Goal: Task Accomplishment & Management: Use online tool/utility

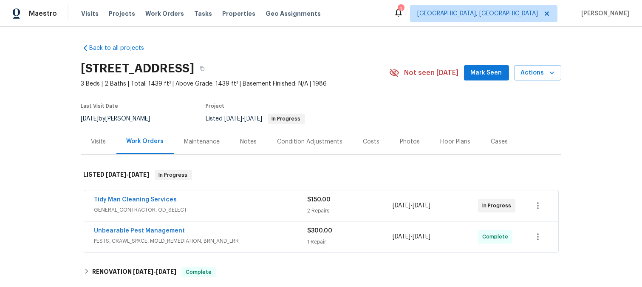
click at [265, 207] on span "GENERAL_CONTRACTOR, OD_SELECT" at bounding box center [200, 209] width 213 height 9
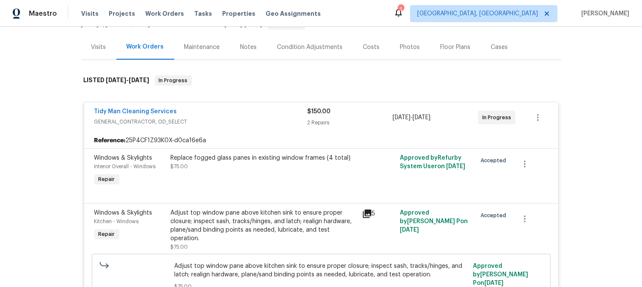
scroll to position [142, 0]
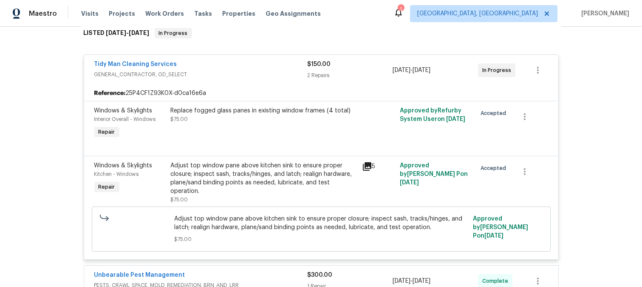
click at [366, 167] on icon at bounding box center [367, 166] width 9 height 9
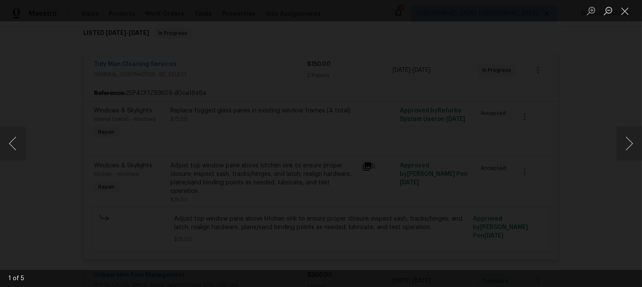
click at [484, 140] on img "Lightbox" at bounding box center [333, 99] width 2497 height 1114
click at [631, 143] on button "Next image" at bounding box center [630, 143] width 26 height 34
click at [11, 138] on button "Previous image" at bounding box center [13, 143] width 26 height 34
click at [632, 138] on button "Next image" at bounding box center [630, 143] width 26 height 34
click at [630, 141] on button "Next image" at bounding box center [630, 143] width 26 height 34
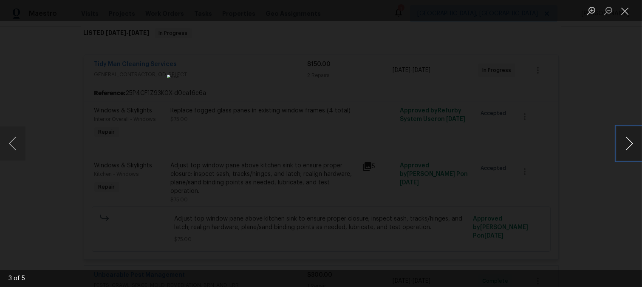
click at [628, 139] on button "Next image" at bounding box center [630, 143] width 26 height 34
click at [630, 145] on button "Next image" at bounding box center [630, 143] width 26 height 34
click at [16, 141] on button "Previous image" at bounding box center [13, 143] width 26 height 34
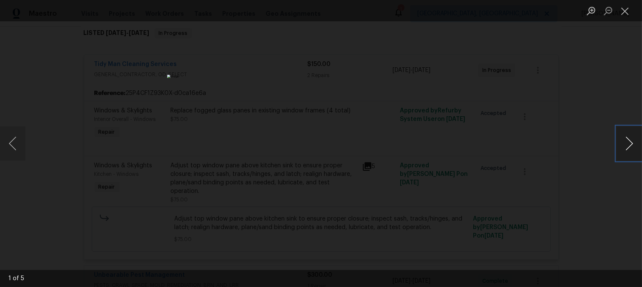
click at [629, 139] on button "Next image" at bounding box center [630, 143] width 26 height 34
click at [11, 141] on button "Previous image" at bounding box center [13, 143] width 26 height 34
click at [627, 142] on button "Next image" at bounding box center [630, 143] width 26 height 34
click at [625, 143] on button "Next image" at bounding box center [630, 143] width 26 height 34
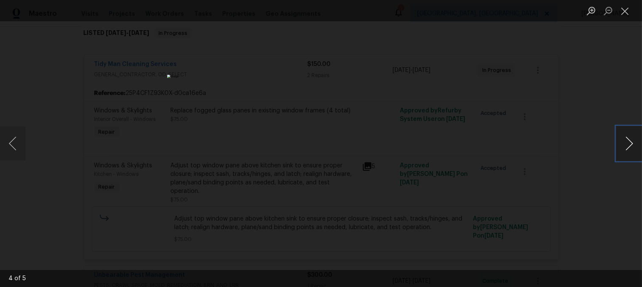
click at [625, 143] on button "Next image" at bounding box center [630, 143] width 26 height 34
click at [626, 137] on button "Next image" at bounding box center [630, 143] width 26 height 34
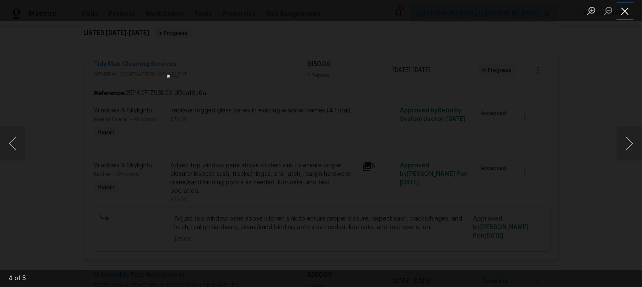
click at [626, 11] on button "Close lightbox" at bounding box center [625, 10] width 17 height 15
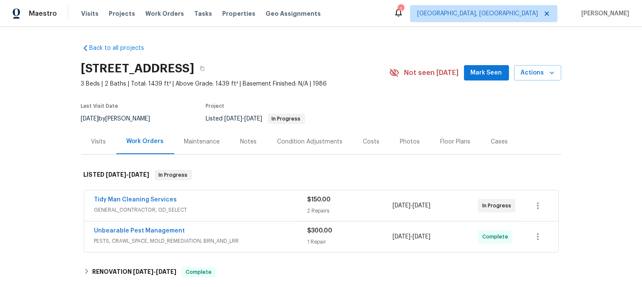
click at [274, 231] on div "Unbearable Pest Management" at bounding box center [200, 231] width 213 height 10
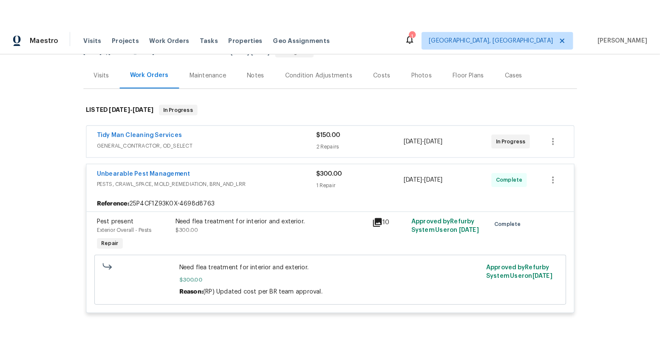
scroll to position [94, 0]
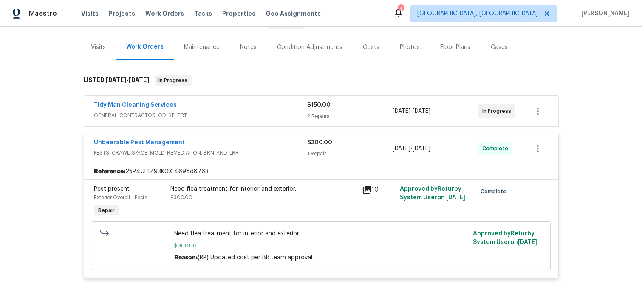
click at [273, 151] on span "PESTS, CRAWL_SPACE, MOLD_REMEDIATION, BRN_AND_LRR" at bounding box center [200, 152] width 213 height 9
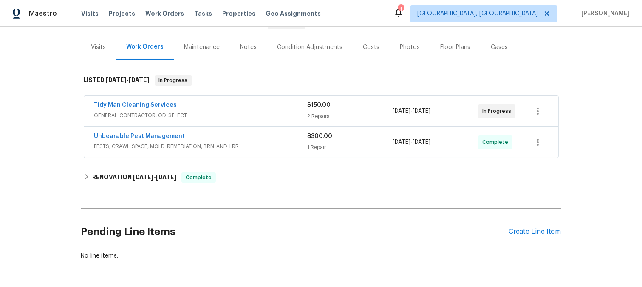
click at [267, 102] on div "Tidy Man Cleaning Services" at bounding box center [200, 106] width 213 height 10
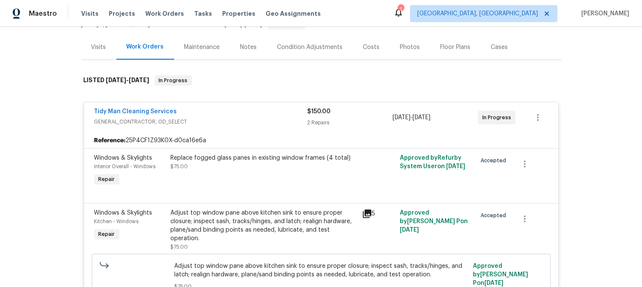
click at [366, 213] on icon at bounding box center [367, 213] width 9 height 9
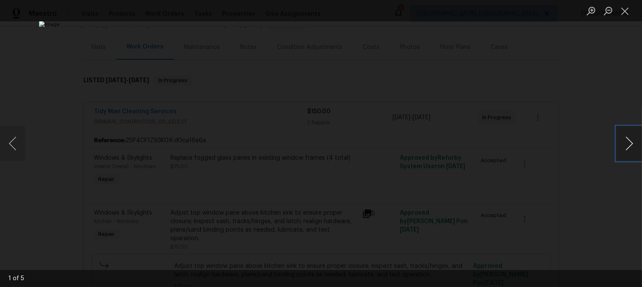
click at [627, 144] on button "Next image" at bounding box center [630, 143] width 26 height 34
click at [626, 144] on button "Next image" at bounding box center [630, 143] width 26 height 34
click at [9, 142] on button "Previous image" at bounding box center [13, 143] width 26 height 34
click at [7, 139] on button "Previous image" at bounding box center [13, 143] width 26 height 34
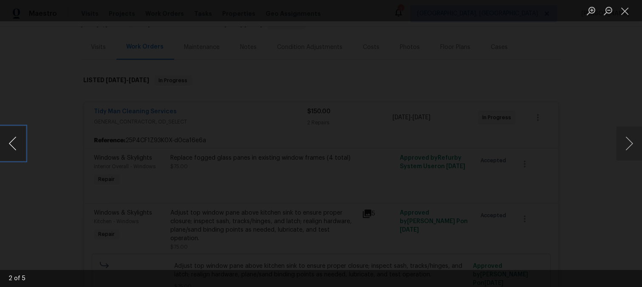
click at [17, 142] on button "Previous image" at bounding box center [13, 143] width 26 height 34
click at [624, 11] on button "Close lightbox" at bounding box center [625, 10] width 17 height 15
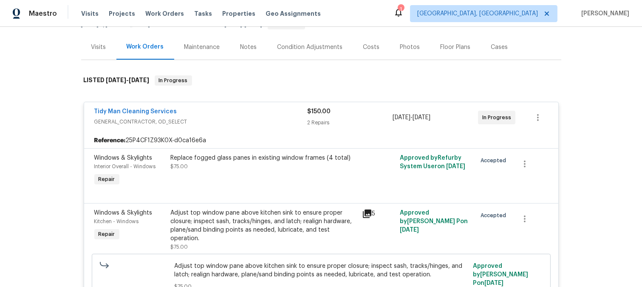
click at [363, 213] on icon at bounding box center [367, 213] width 9 height 9
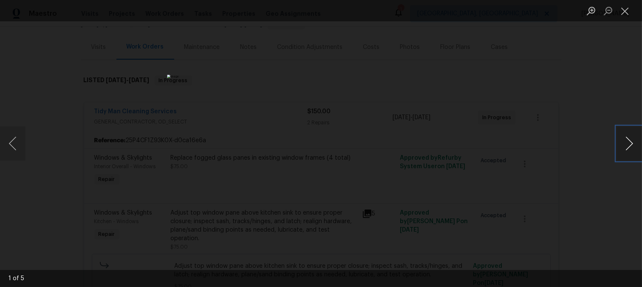
click at [634, 141] on button "Next image" at bounding box center [630, 143] width 26 height 34
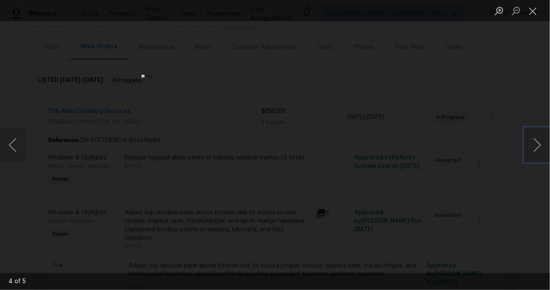
click at [251, 91] on img "Lightbox" at bounding box center [275, 145] width 267 height 141
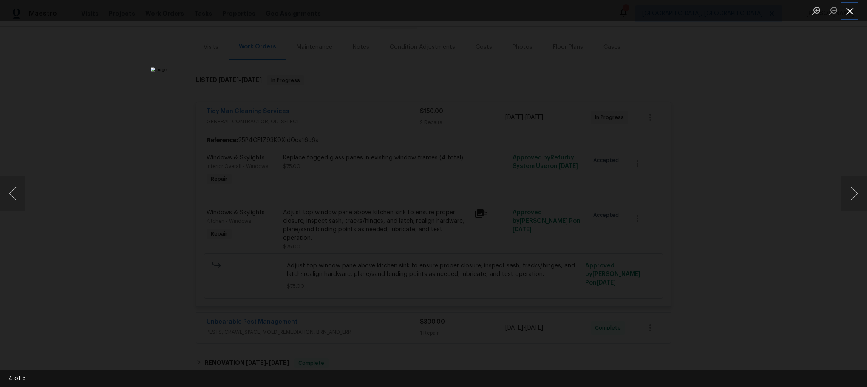
click at [642, 10] on button "Close lightbox" at bounding box center [850, 10] width 17 height 15
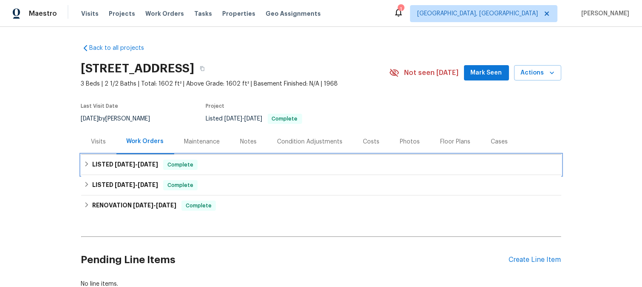
click at [133, 161] on span "10/2/25 - 10/10/25" at bounding box center [136, 164] width 43 height 6
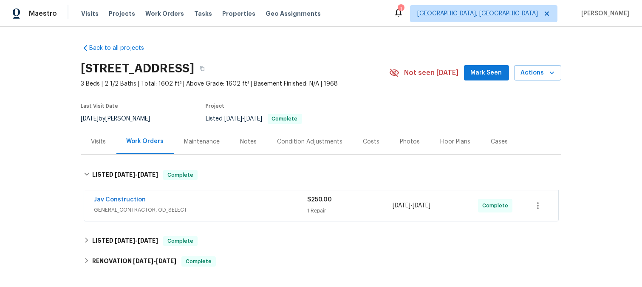
click at [252, 203] on div "Jav Construction" at bounding box center [200, 200] width 213 height 10
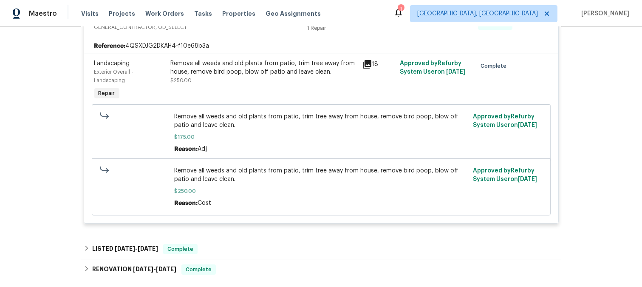
scroll to position [94, 0]
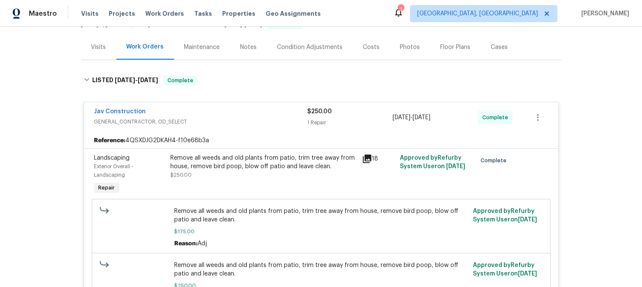
click at [217, 117] on span "GENERAL_CONTRACTOR, OD_SELECT" at bounding box center [200, 121] width 213 height 9
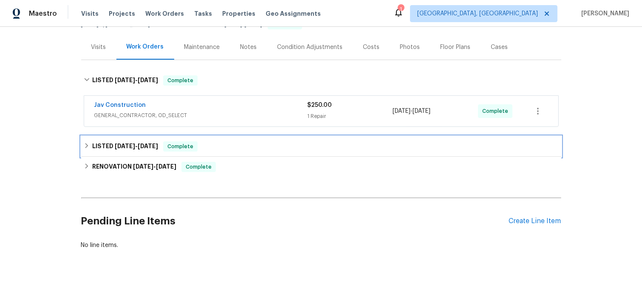
click at [85, 146] on icon at bounding box center [86, 145] width 3 height 5
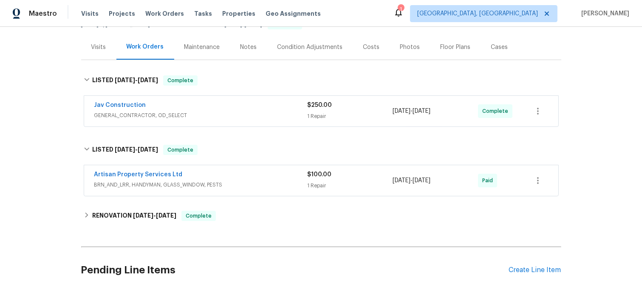
click at [257, 177] on div "Artisan Property Services Ltd" at bounding box center [200, 175] width 213 height 10
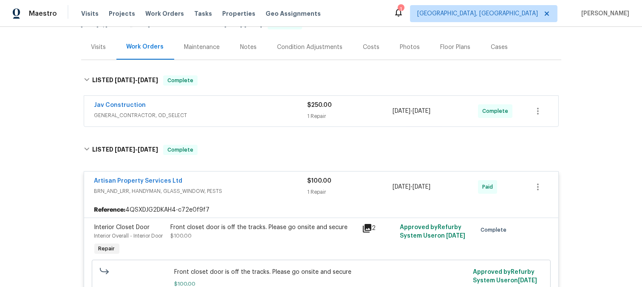
click at [251, 185] on div "Artisan Property Services Ltd" at bounding box center [200, 181] width 213 height 10
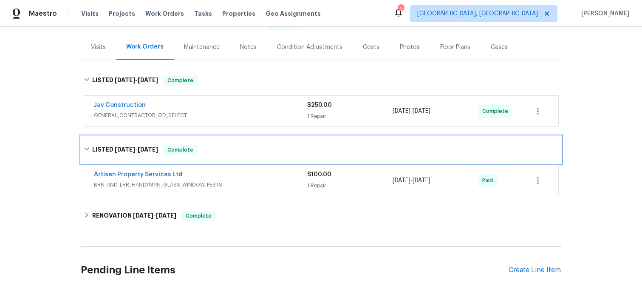
click at [84, 148] on icon at bounding box center [86, 149] width 5 height 3
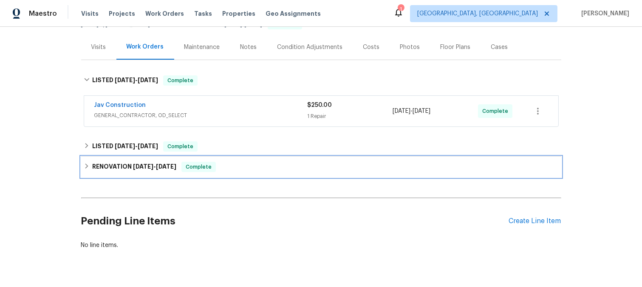
click at [84, 163] on icon at bounding box center [87, 166] width 6 height 6
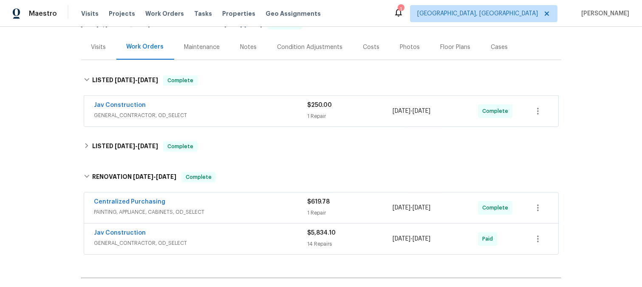
click at [227, 236] on div "Jav Construction" at bounding box center [200, 233] width 213 height 10
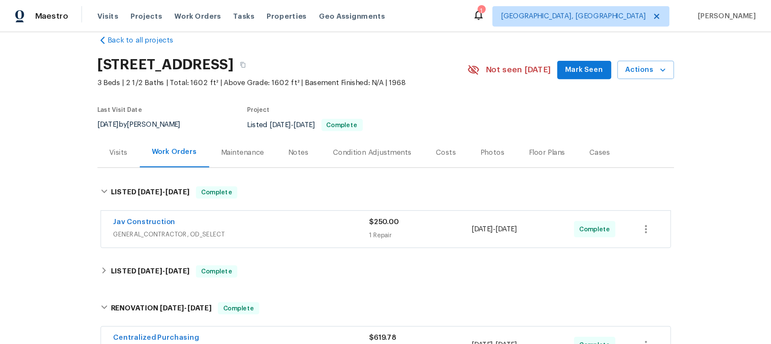
scroll to position [0, 0]
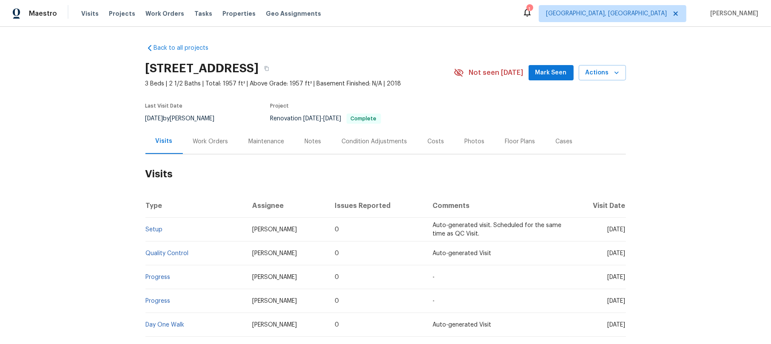
click at [198, 140] on div "Work Orders" at bounding box center [210, 141] width 35 height 9
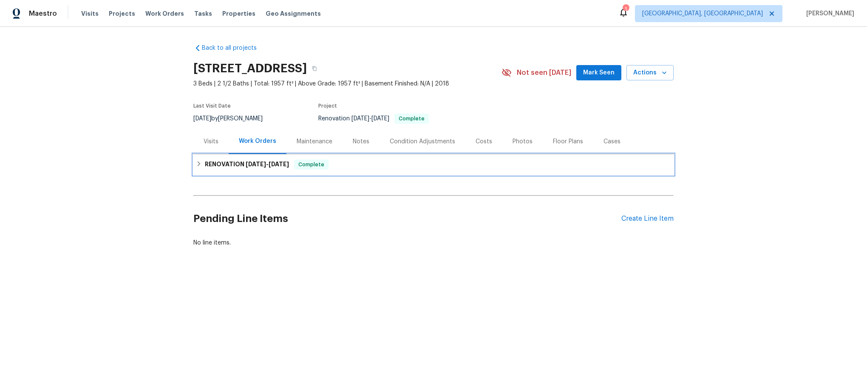
click at [250, 162] on span "[DATE]" at bounding box center [256, 164] width 20 height 6
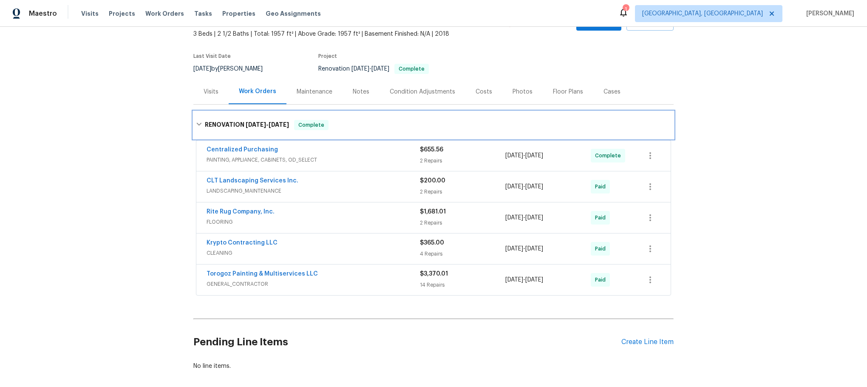
scroll to position [64, 0]
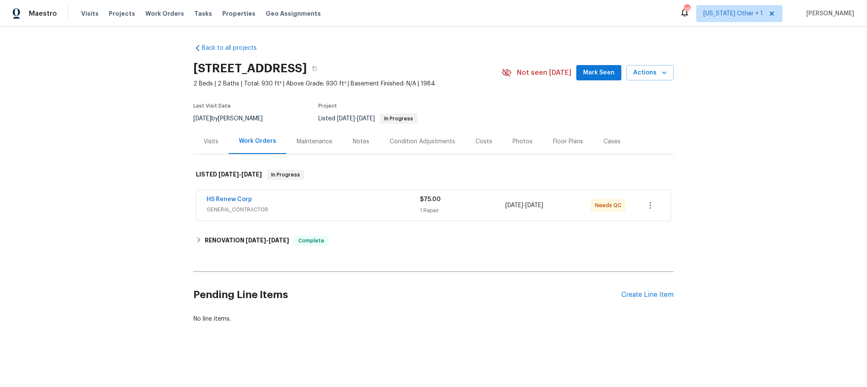
click at [295, 200] on div "HS Renew Corp" at bounding box center [313, 200] width 213 height 10
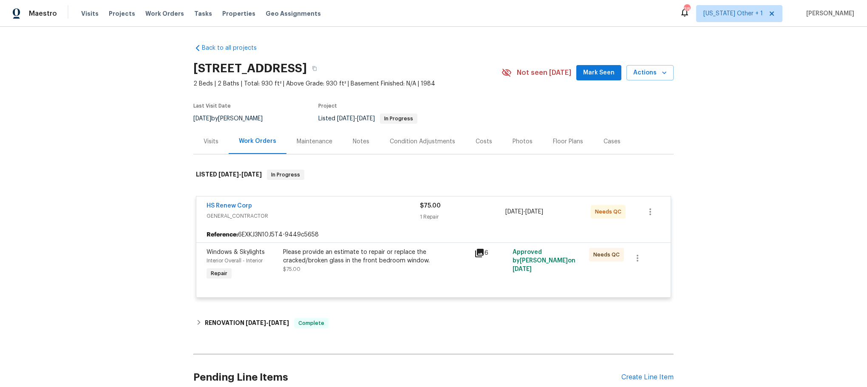
click at [477, 252] on icon at bounding box center [479, 253] width 9 height 9
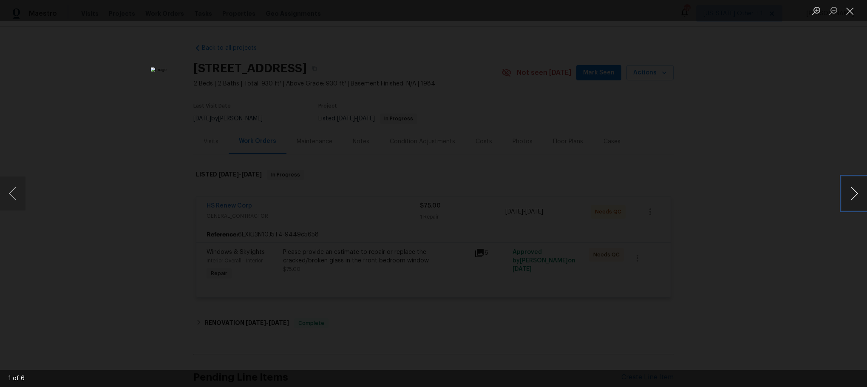
click at [855, 191] on button "Next image" at bounding box center [855, 193] width 26 height 34
click at [852, 191] on button "Next image" at bounding box center [855, 193] width 26 height 34
click at [849, 190] on button "Next image" at bounding box center [855, 193] width 26 height 34
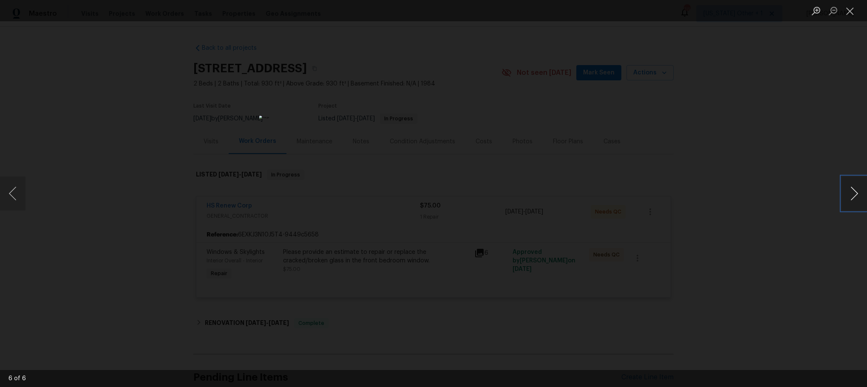
click at [849, 190] on button "Next image" at bounding box center [855, 193] width 26 height 34
click at [849, 189] on button "Next image" at bounding box center [855, 193] width 26 height 34
click at [849, 11] on button "Close lightbox" at bounding box center [850, 10] width 17 height 15
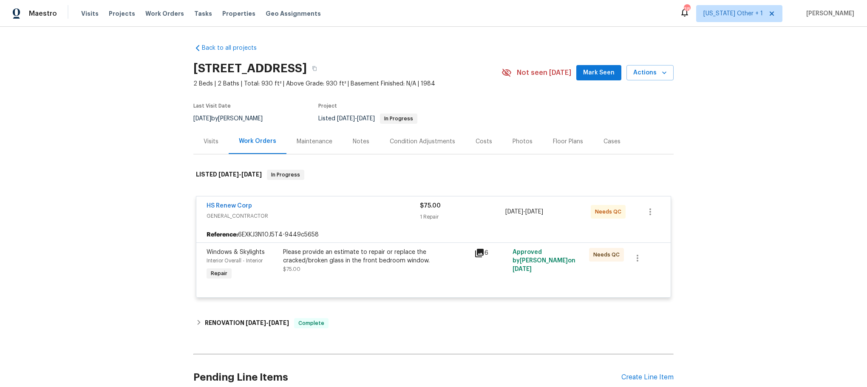
click at [474, 254] on icon at bounding box center [479, 253] width 10 height 10
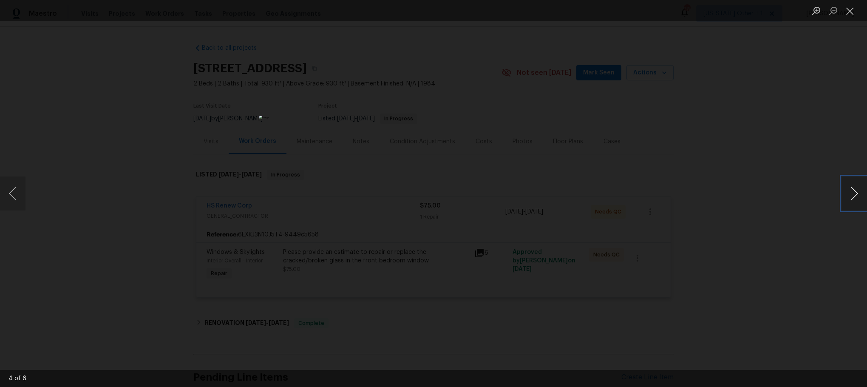
click at [854, 190] on button "Next image" at bounding box center [855, 193] width 26 height 34
click at [852, 5] on button "Close lightbox" at bounding box center [850, 10] width 17 height 15
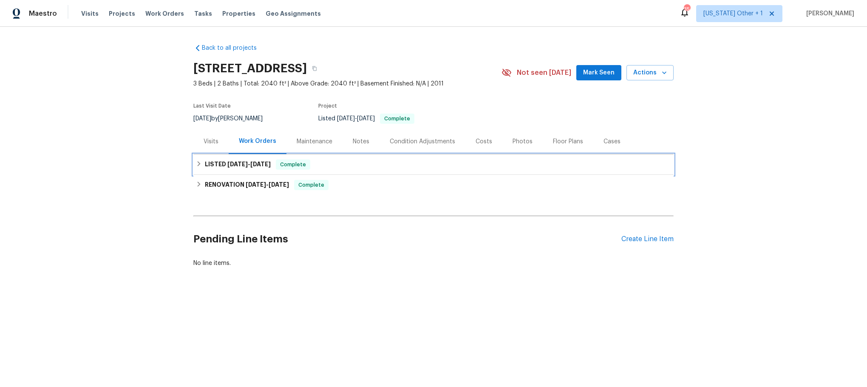
click at [226, 159] on div "LISTED [DATE] - [DATE] Complete" at bounding box center [433, 164] width 480 height 20
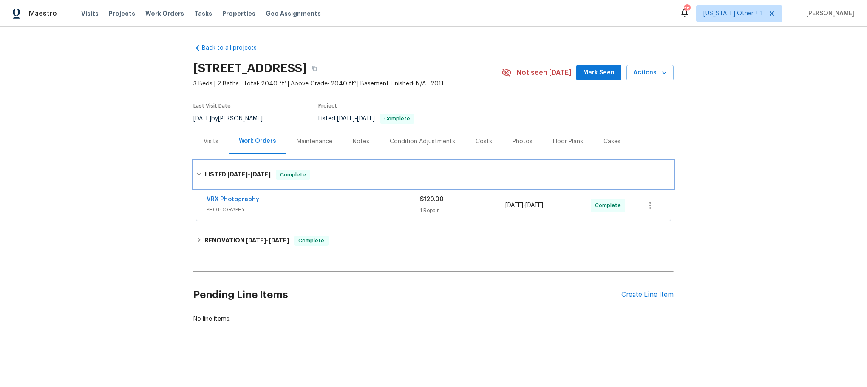
click at [227, 171] on span "[DATE]" at bounding box center [237, 174] width 20 height 6
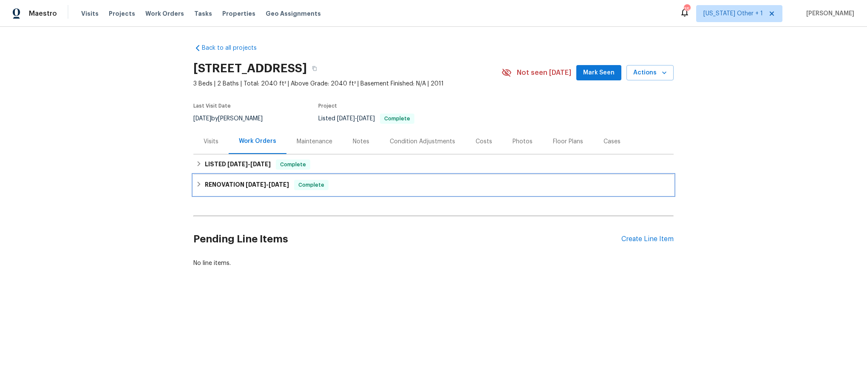
click at [222, 176] on div "RENOVATION [DATE] - [DATE] Complete" at bounding box center [433, 185] width 480 height 20
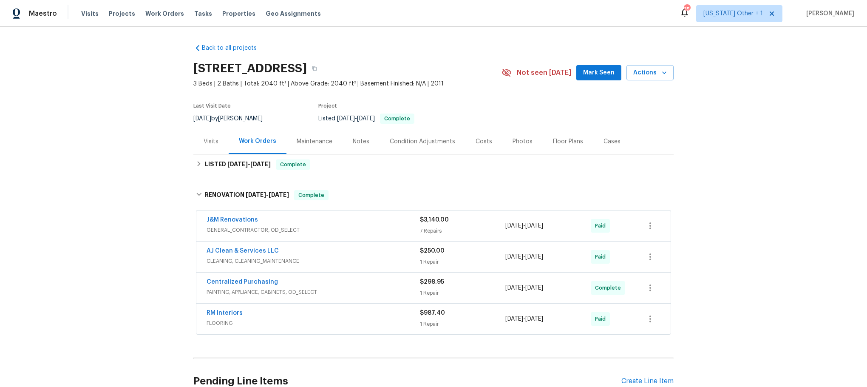
click at [352, 221] on div "J&M Renovations" at bounding box center [313, 221] width 213 height 10
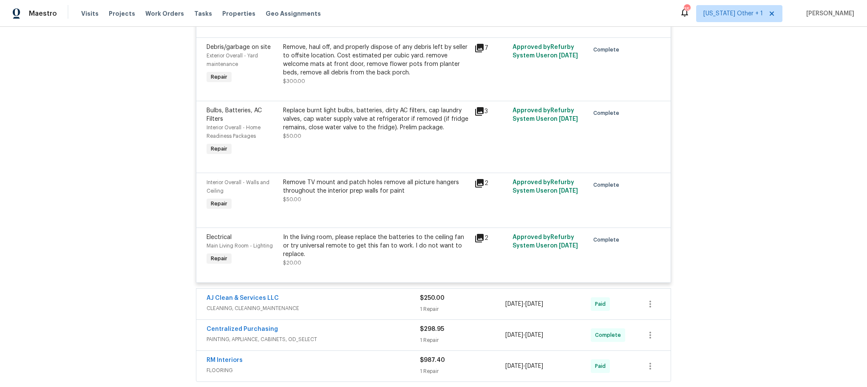
scroll to position [574, 0]
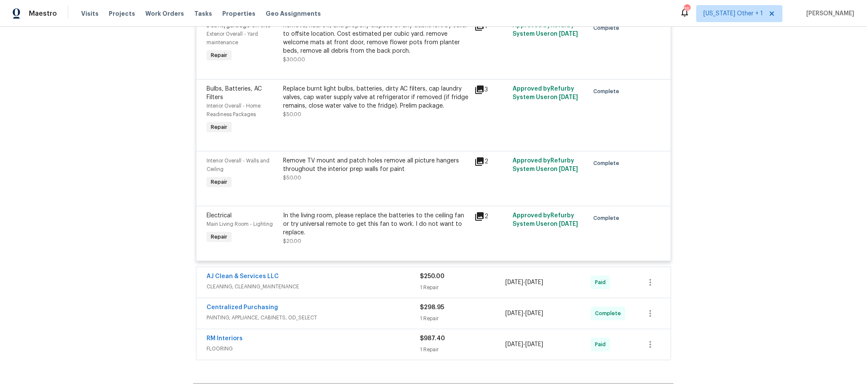
click at [475, 160] on icon at bounding box center [479, 161] width 9 height 9
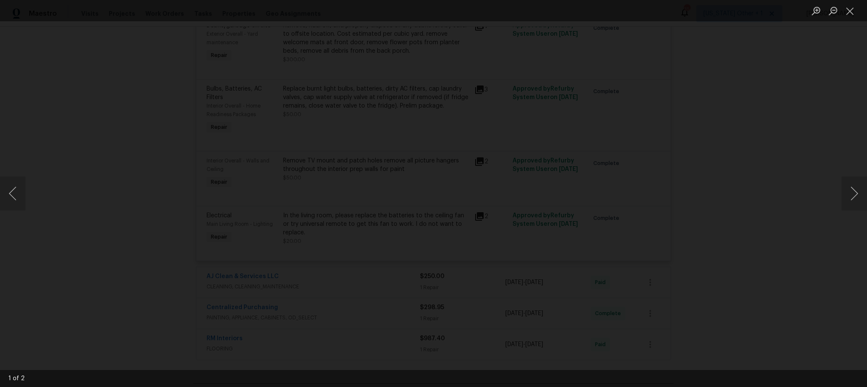
click at [587, 217] on img "Lightbox" at bounding box center [474, 120] width 1611 height 718
click at [851, 191] on button "Next image" at bounding box center [855, 193] width 26 height 34
click at [852, 187] on button "Next image" at bounding box center [855, 193] width 26 height 34
click at [851, 187] on button "Next image" at bounding box center [855, 193] width 26 height 34
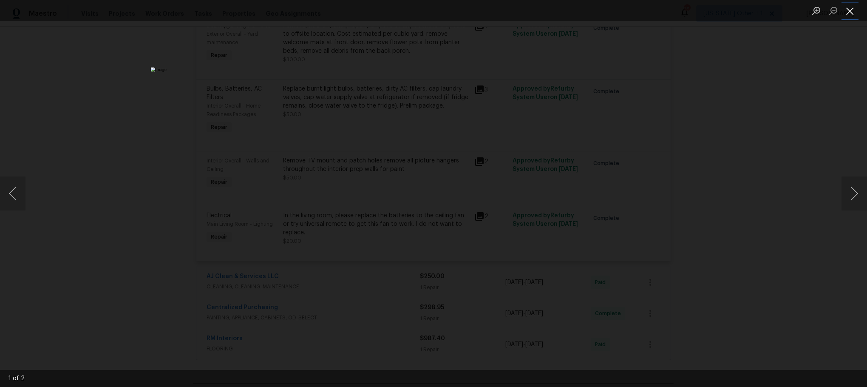
click at [852, 5] on button "Close lightbox" at bounding box center [850, 10] width 17 height 15
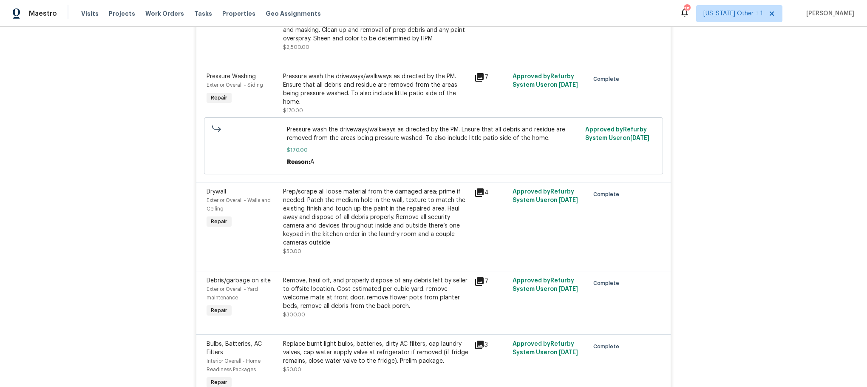
scroll to position [0, 0]
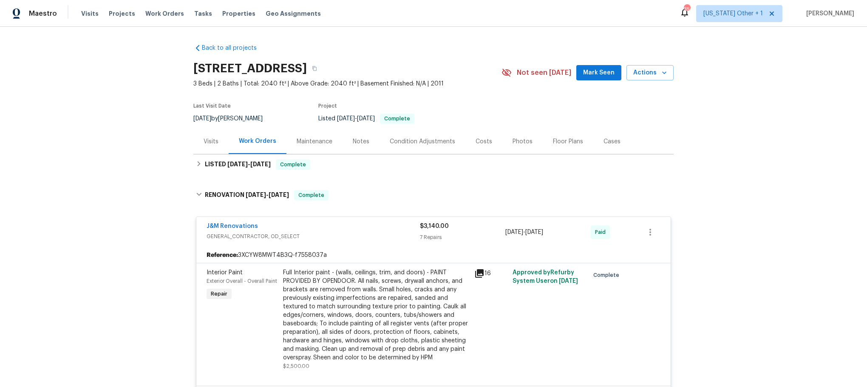
click at [349, 227] on div "J&M Renovations" at bounding box center [313, 227] width 213 height 10
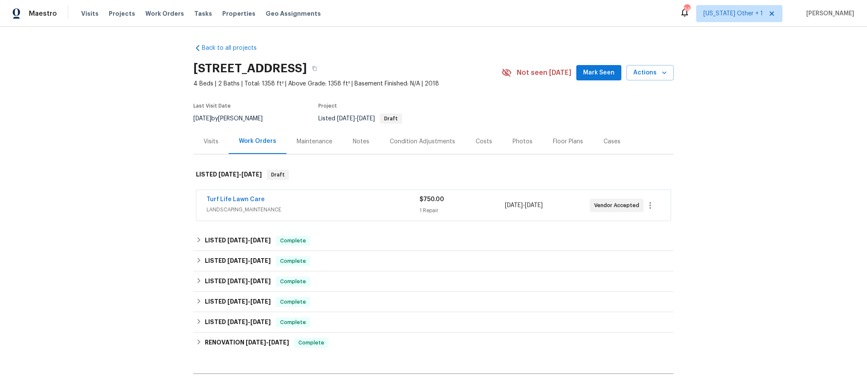
click at [344, 205] on span "LANDSCAPING_MAINTENANCE" at bounding box center [313, 209] width 213 height 9
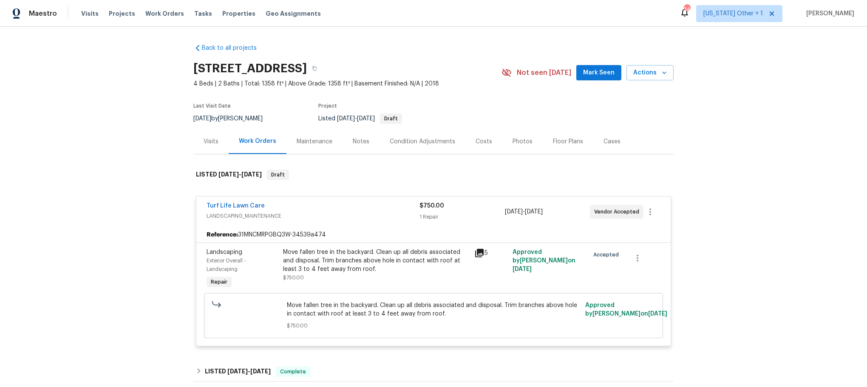
click at [344, 205] on div "Turf Life Lawn Care" at bounding box center [313, 207] width 213 height 10
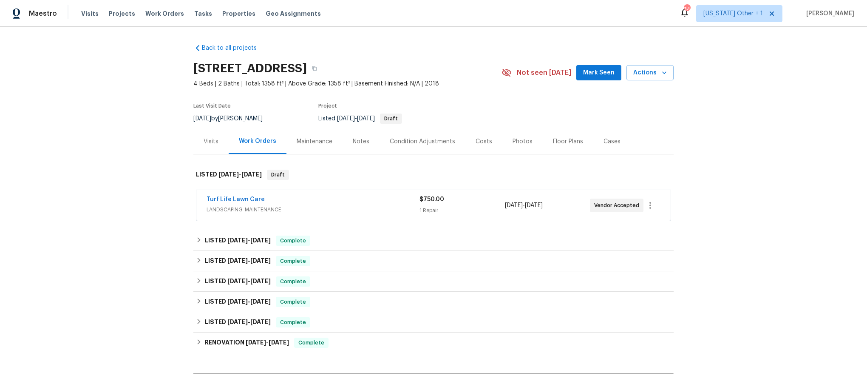
click at [319, 198] on div "Turf Life Lawn Care" at bounding box center [313, 200] width 213 height 10
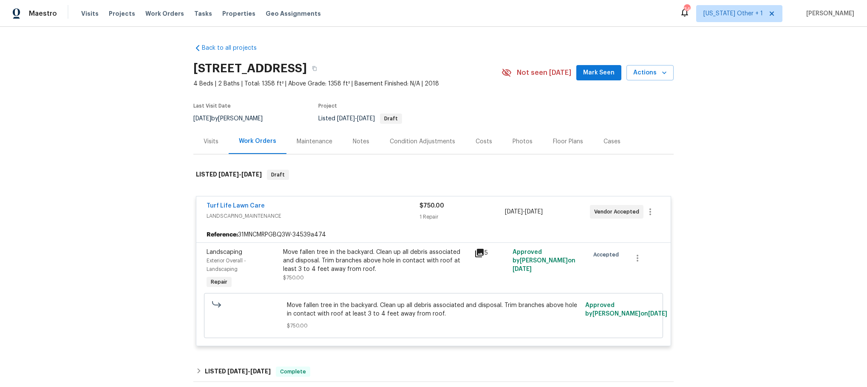
click at [319, 198] on div "Turf Life Lawn Care LANDSCAPING_MAINTENANCE $750.00 1 Repair 10/13/2025 - 10/17…" at bounding box center [433, 211] width 474 height 31
click at [314, 212] on span "LANDSCAPING_MAINTENANCE" at bounding box center [313, 216] width 213 height 9
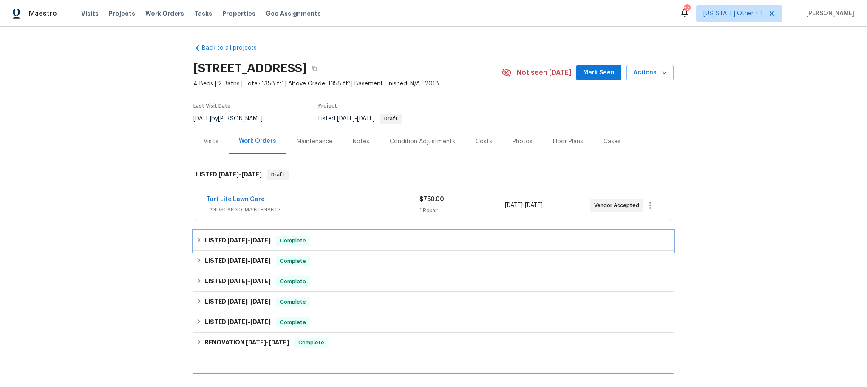
click at [196, 237] on icon at bounding box center [199, 240] width 6 height 6
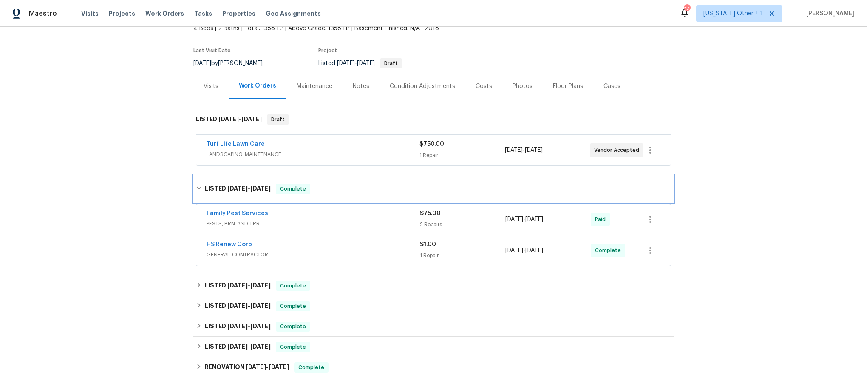
scroll to position [128, 0]
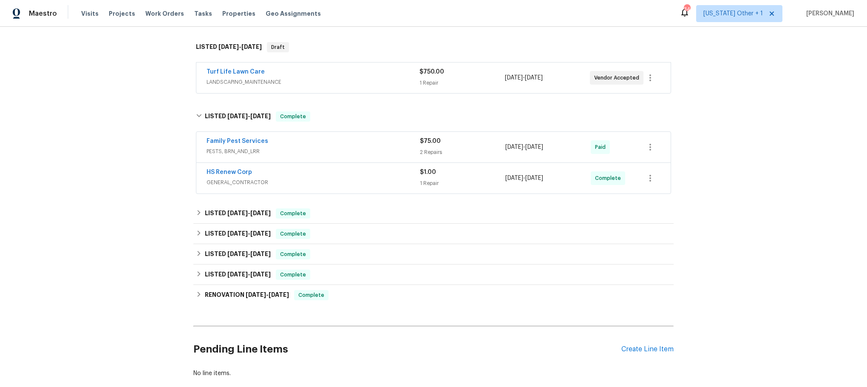
click at [314, 180] on span "GENERAL_CONTRACTOR" at bounding box center [313, 182] width 213 height 9
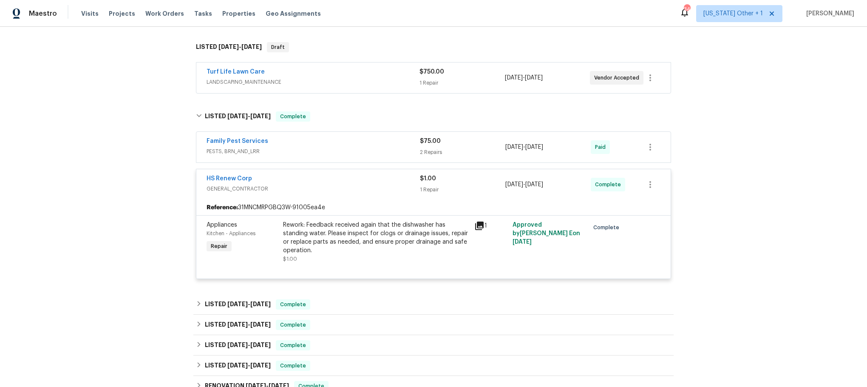
click at [314, 180] on div "HS Renew Corp" at bounding box center [313, 179] width 213 height 10
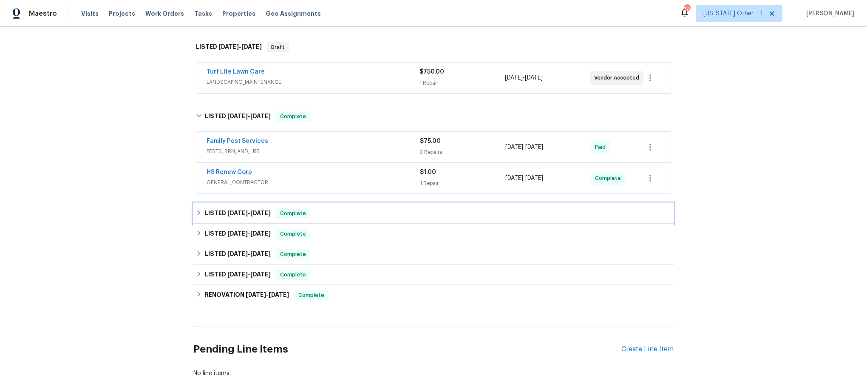
click at [205, 217] on h6 "LISTED 8/12/25 - 9/2/25" at bounding box center [238, 213] width 66 height 10
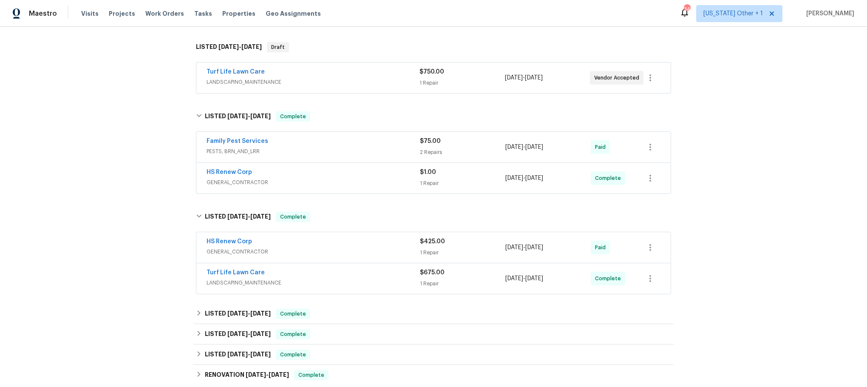
click at [327, 249] on span "GENERAL_CONTRACTOR" at bounding box center [313, 251] width 213 height 9
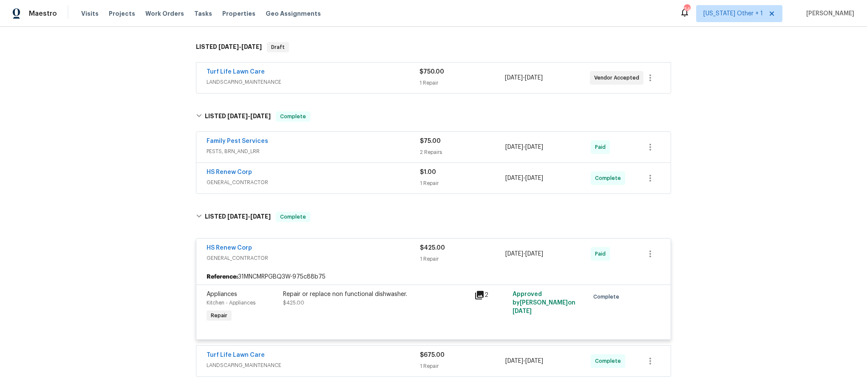
click at [351, 260] on span "GENERAL_CONTRACTOR" at bounding box center [313, 258] width 213 height 9
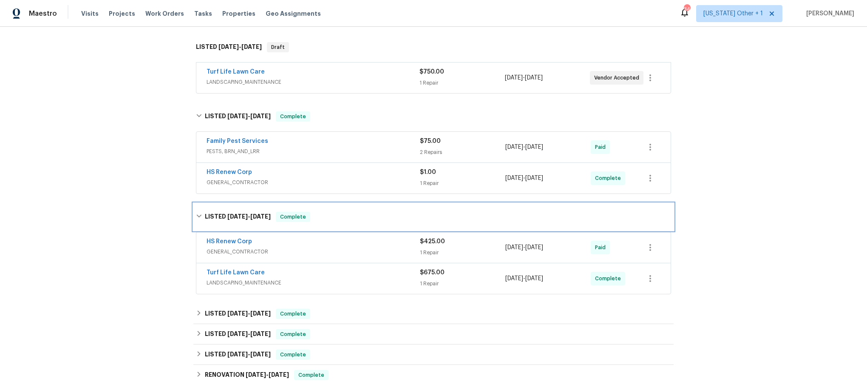
click at [205, 216] on h6 "LISTED 8/12/25 - 9/2/25" at bounding box center [238, 217] width 66 height 10
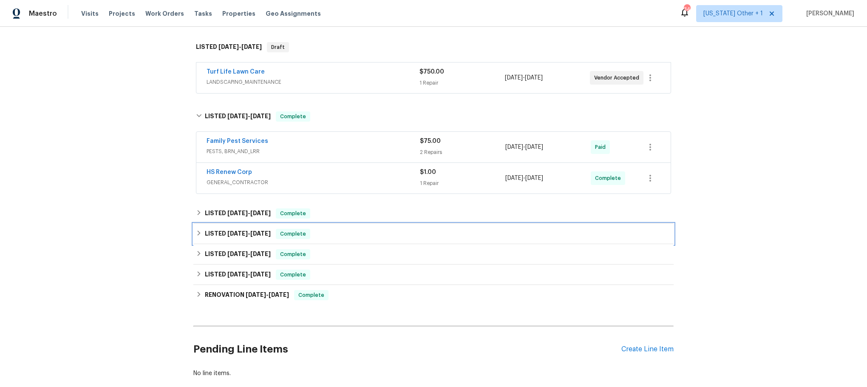
click at [205, 231] on h6 "LISTED 8/11/25 - 8/15/25" at bounding box center [238, 234] width 66 height 10
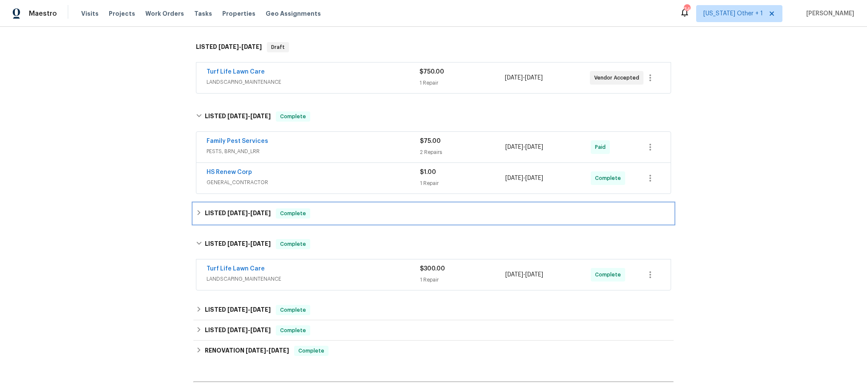
click at [196, 213] on icon at bounding box center [199, 213] width 6 height 6
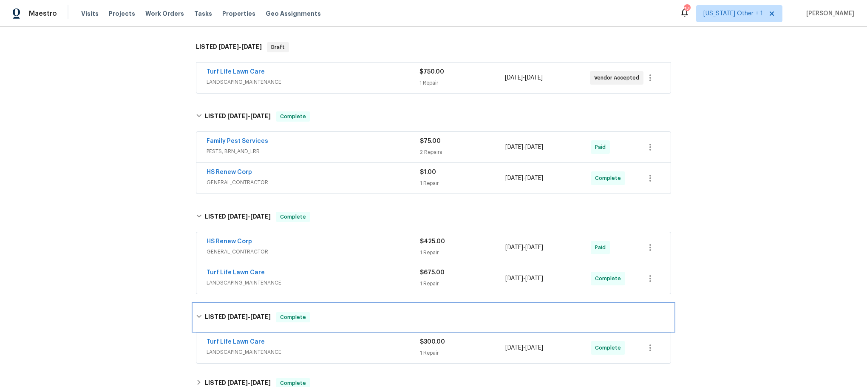
click at [196, 316] on icon at bounding box center [199, 316] width 6 height 6
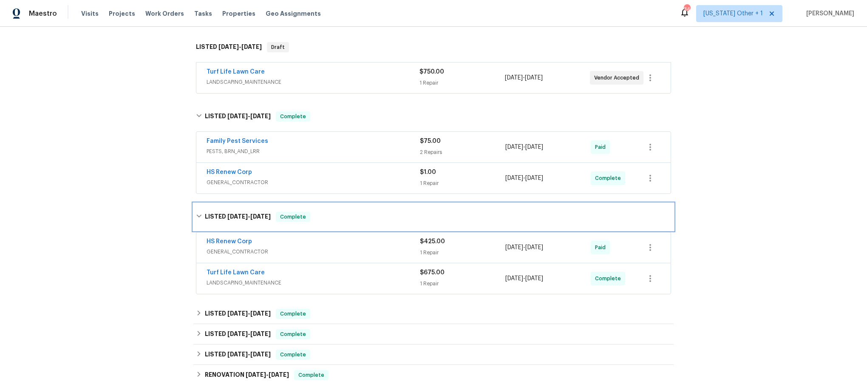
click at [196, 213] on div "LISTED 8/12/25 - 9/2/25 Complete" at bounding box center [433, 217] width 475 height 10
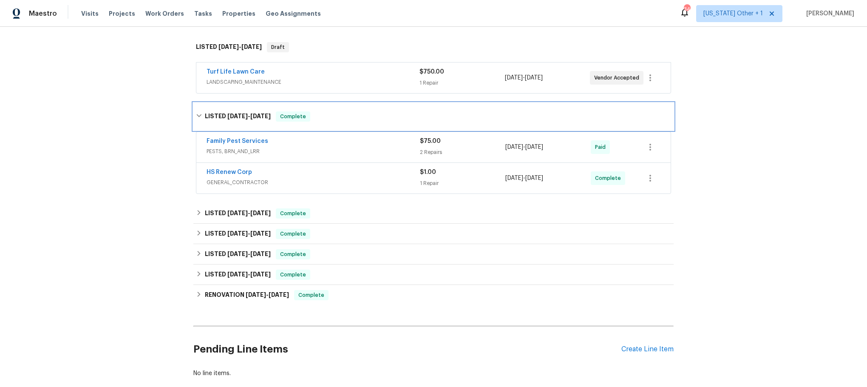
click at [195, 108] on div "LISTED 9/23/25 - 10/2/25 Complete" at bounding box center [433, 116] width 480 height 27
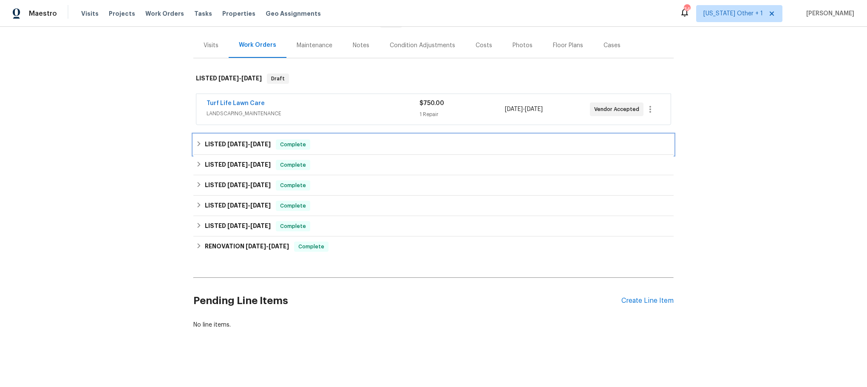
scroll to position [106, 0]
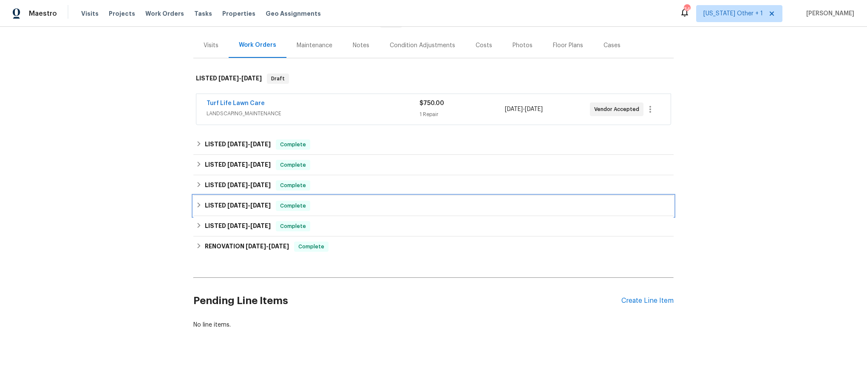
click at [196, 202] on icon at bounding box center [199, 205] width 6 height 6
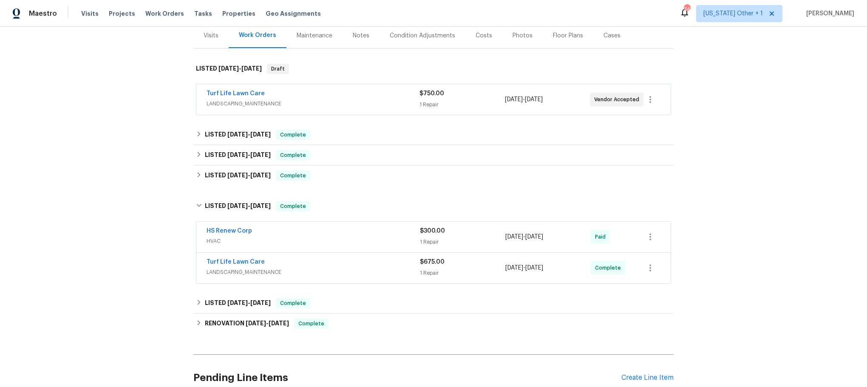
click at [312, 233] on div "HS Renew Corp" at bounding box center [313, 232] width 213 height 10
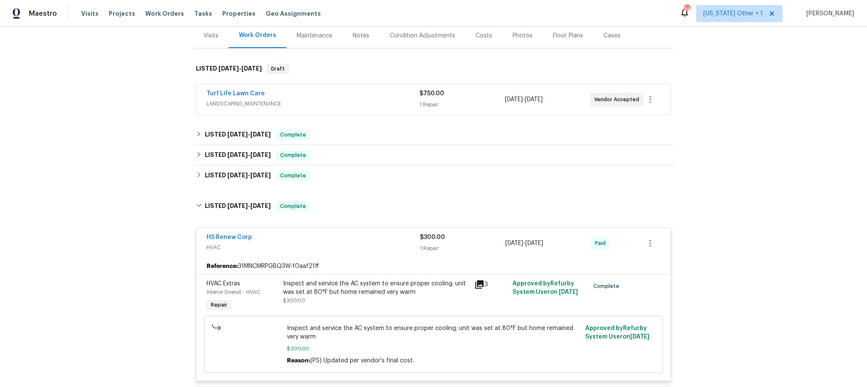
click at [308, 244] on span "HVAC" at bounding box center [313, 247] width 213 height 9
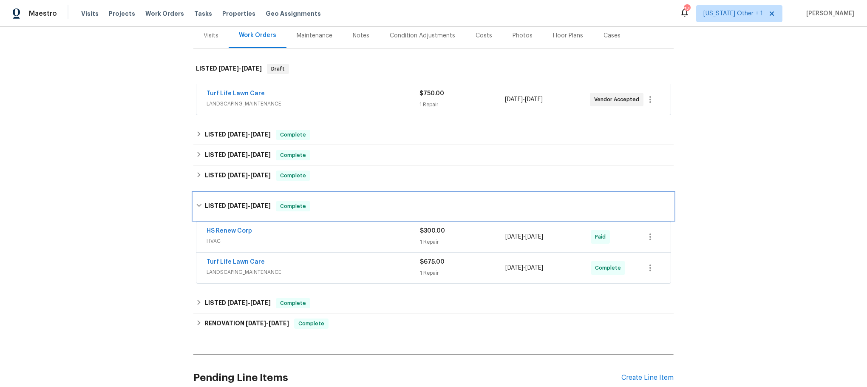
click at [196, 204] on icon at bounding box center [199, 205] width 6 height 6
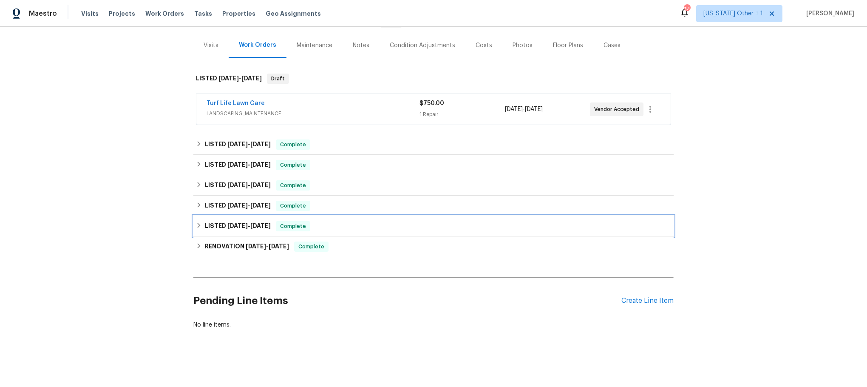
click at [196, 222] on icon at bounding box center [199, 225] width 6 height 6
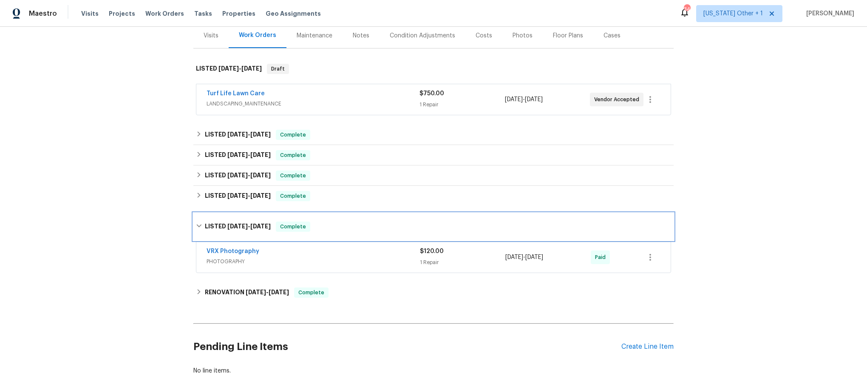
click at [193, 216] on div "LISTED 3/25/25 - 3/26/25 Complete" at bounding box center [433, 226] width 480 height 27
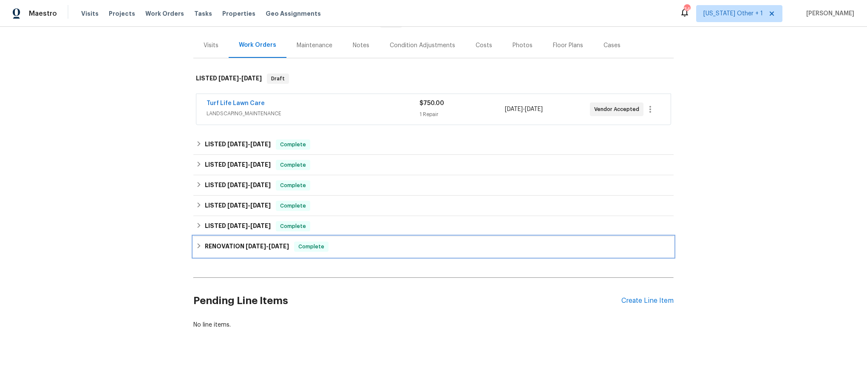
click at [196, 241] on div "RENOVATION 3/13/25 - 3/20/25 Complete" at bounding box center [433, 246] width 475 height 10
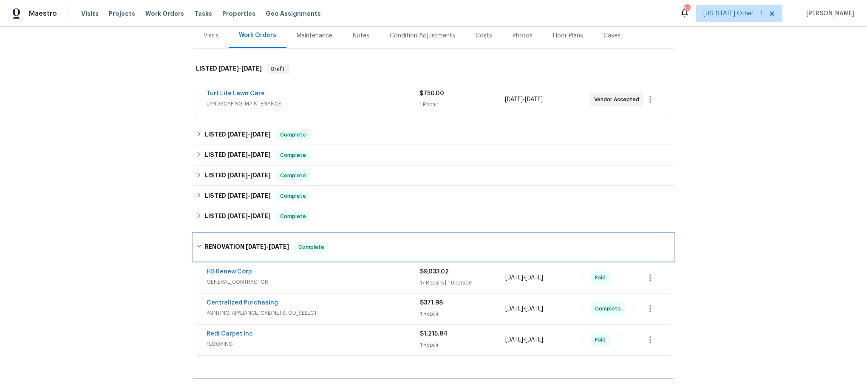
scroll to position [170, 0]
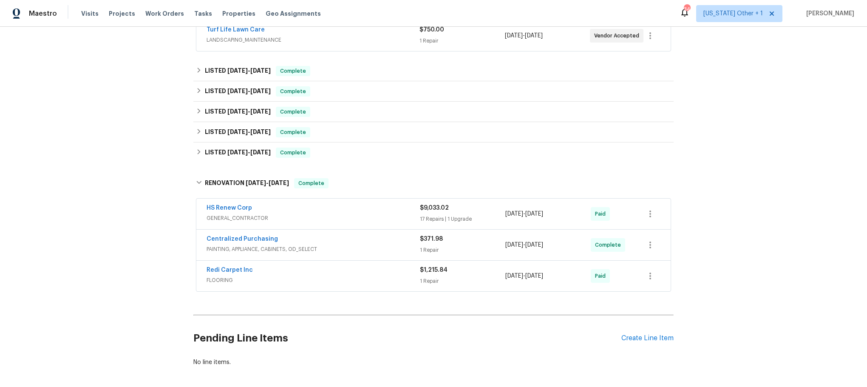
click at [347, 207] on div "HS Renew Corp" at bounding box center [313, 209] width 213 height 10
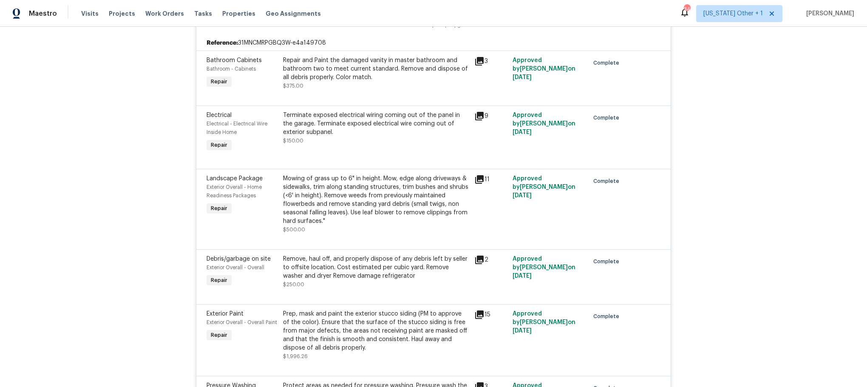
scroll to position [0, 0]
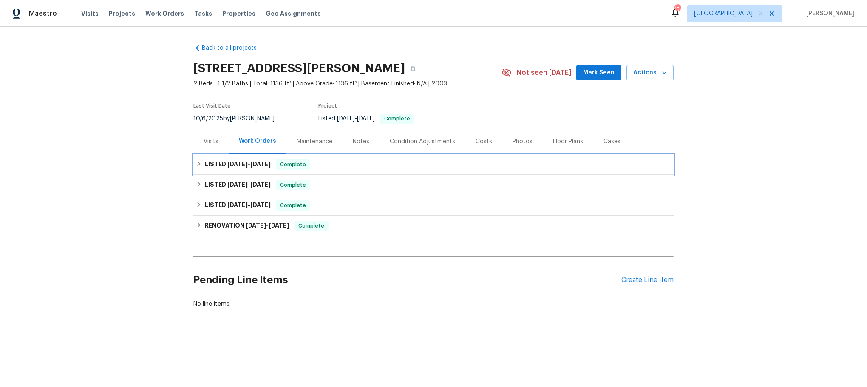
click at [205, 160] on h6 "LISTED [DATE] - [DATE]" at bounding box center [238, 164] width 66 height 10
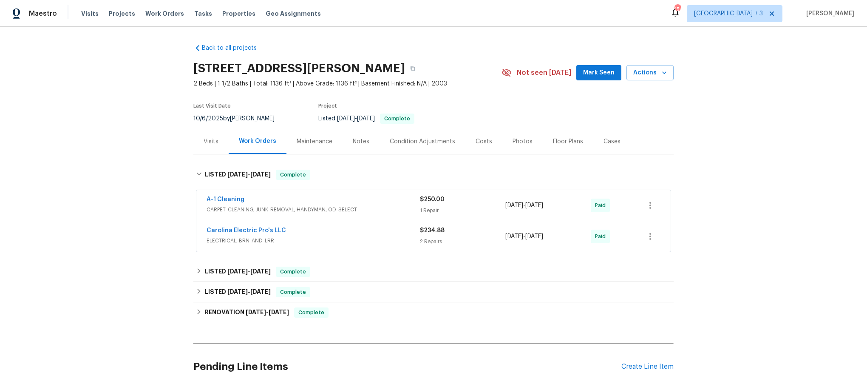
click at [378, 204] on div "A-1 Cleaning" at bounding box center [313, 200] width 213 height 10
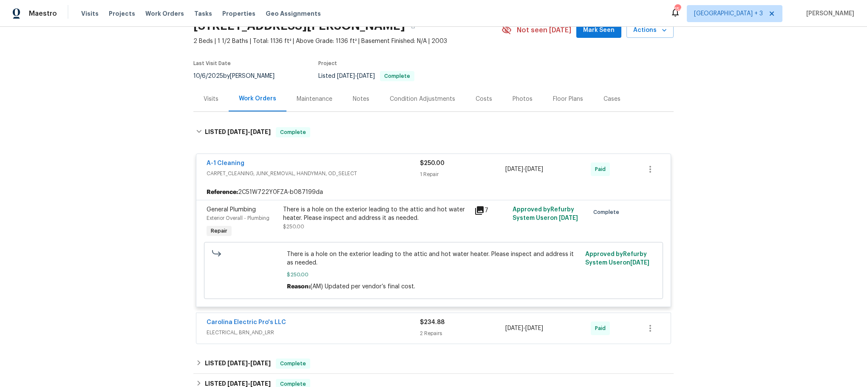
scroll to position [64, 0]
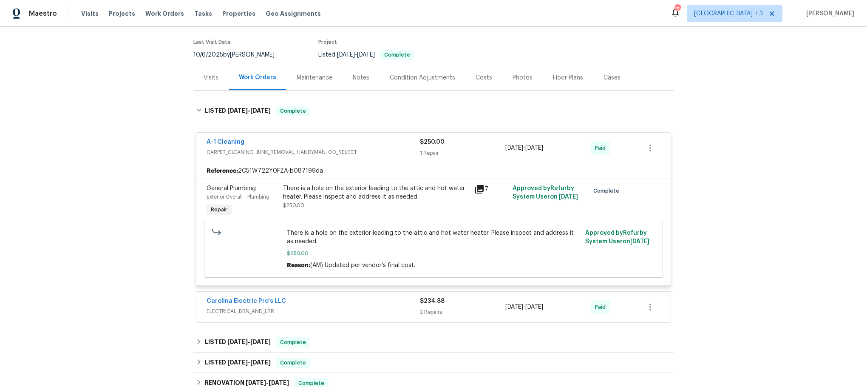
click at [372, 144] on div "A-1 Cleaning" at bounding box center [313, 143] width 213 height 10
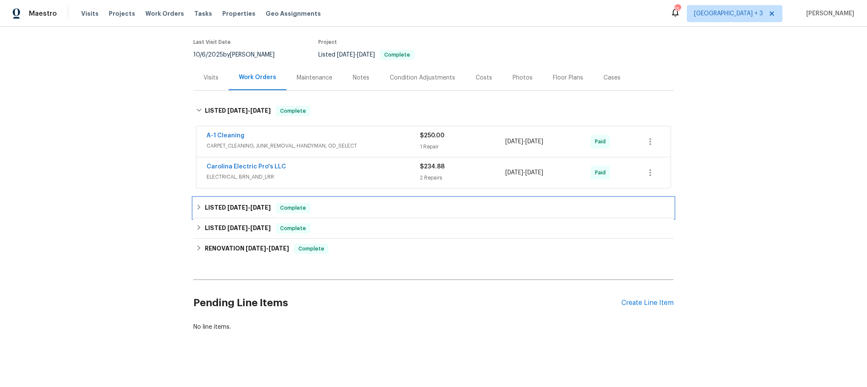
click at [198, 208] on icon at bounding box center [199, 206] width 3 height 5
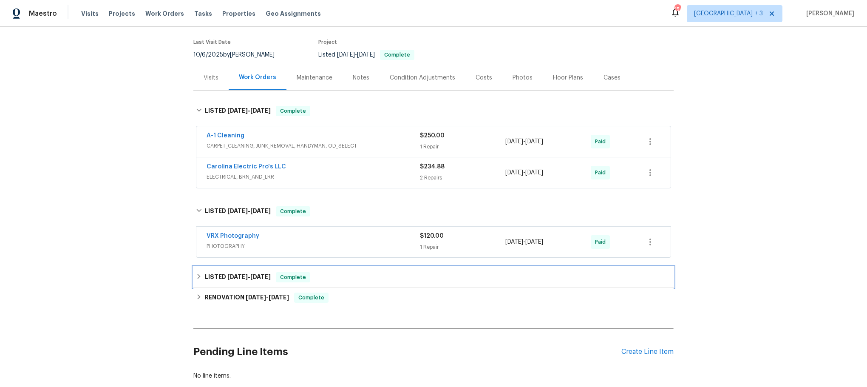
click at [196, 275] on icon at bounding box center [199, 276] width 6 height 6
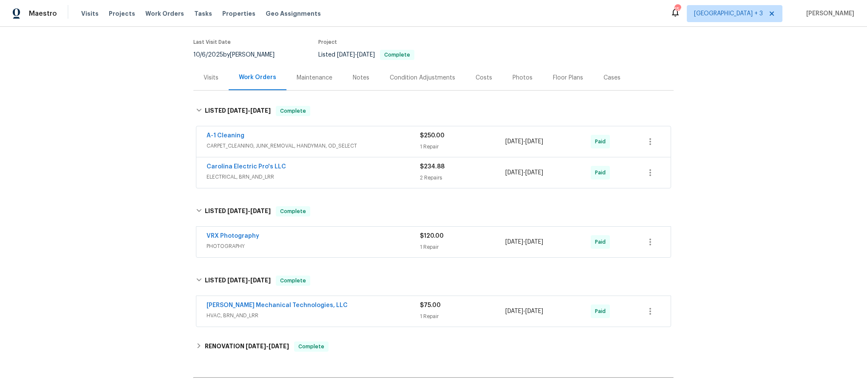
click at [360, 310] on div "[PERSON_NAME] Mechanical Technologies, LLC" at bounding box center [313, 306] width 213 height 10
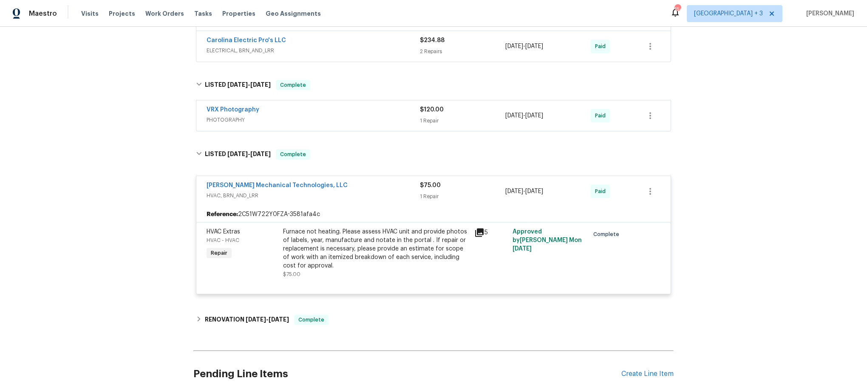
scroll to position [255, 0]
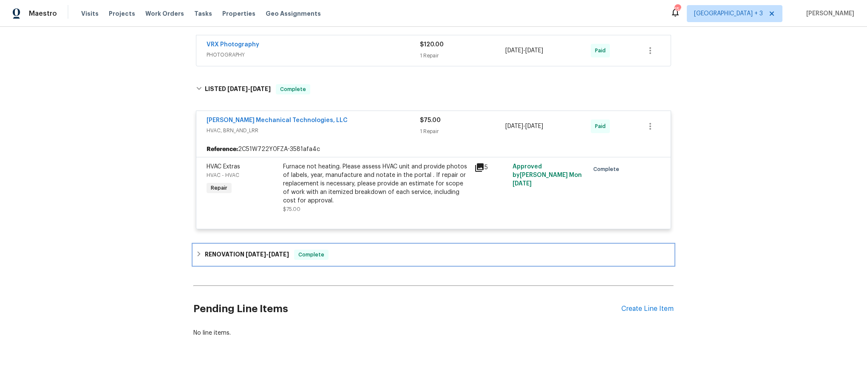
click at [196, 252] on div "RENOVATION [DATE] - [DATE] Complete" at bounding box center [433, 255] width 475 height 10
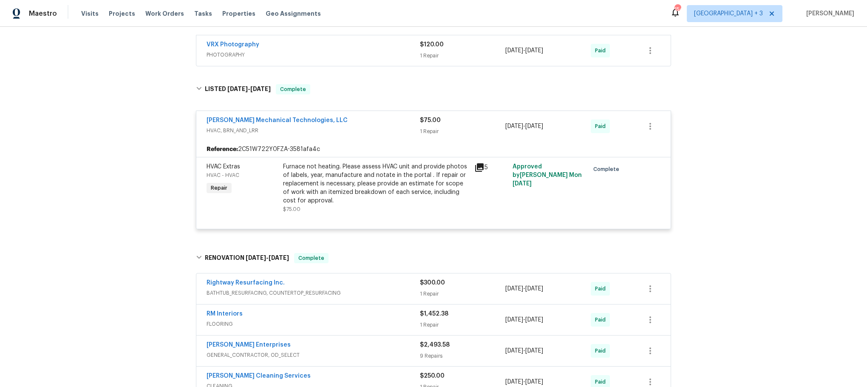
click at [327, 320] on div "RM Interiors" at bounding box center [313, 314] width 213 height 10
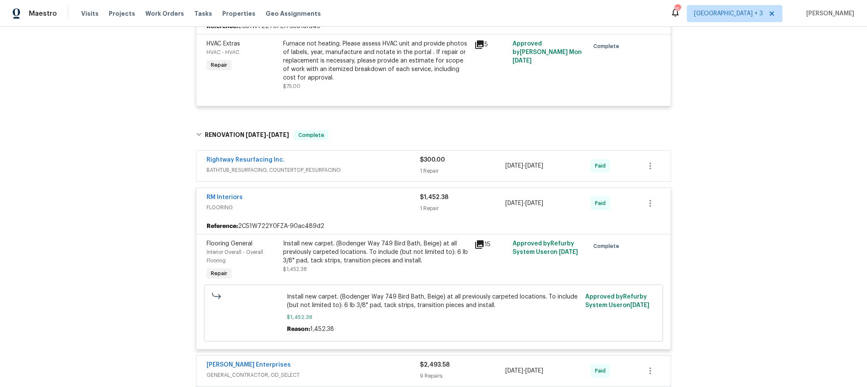
scroll to position [383, 0]
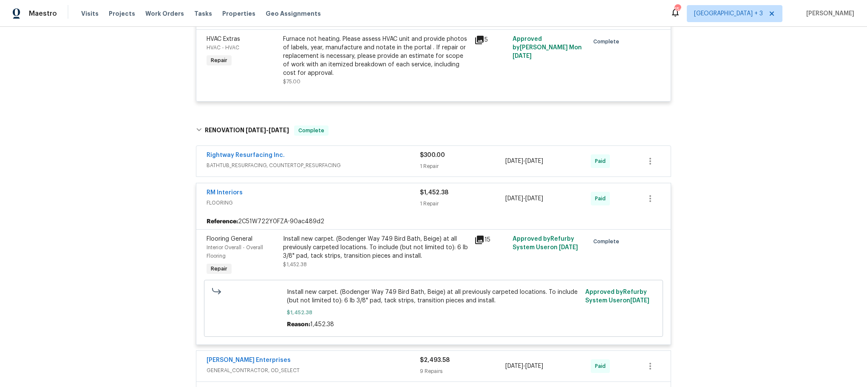
click at [333, 198] on div "RM Interiors" at bounding box center [313, 193] width 213 height 10
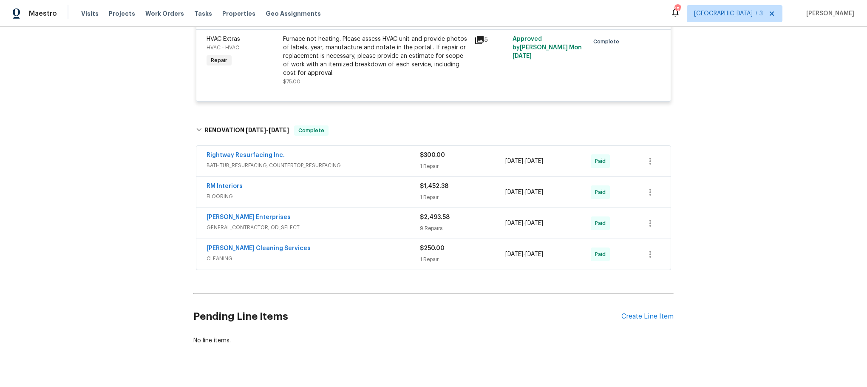
click at [341, 253] on div "[PERSON_NAME] Cleaning Services" at bounding box center [313, 249] width 213 height 10
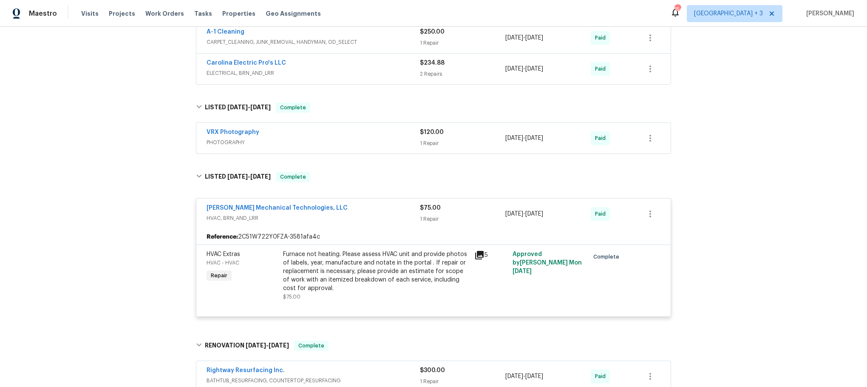
scroll to position [128, 0]
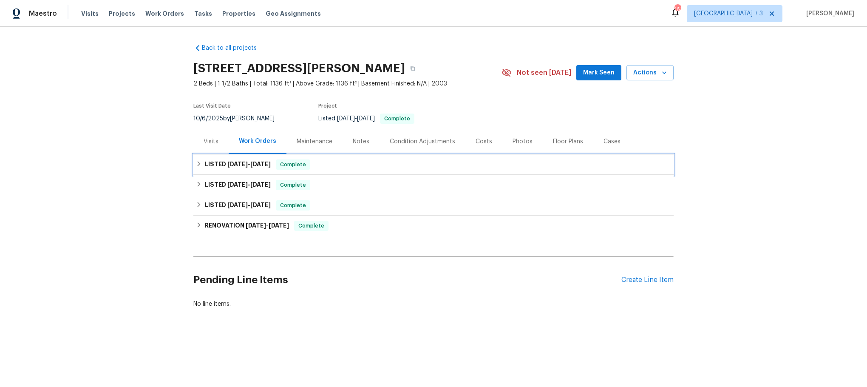
click at [205, 161] on h6 "LISTED [DATE] - [DATE]" at bounding box center [238, 164] width 66 height 10
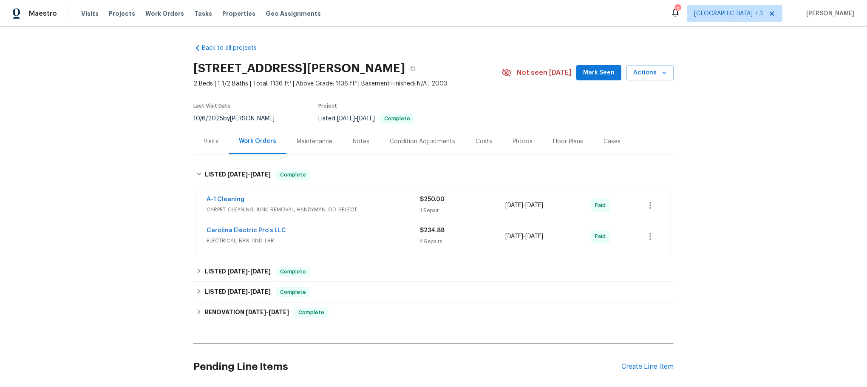
click at [375, 208] on span "CARPET_CLEANING, JUNK_REMOVAL, HANDYMAN, OD_SELECT" at bounding box center [313, 209] width 213 height 9
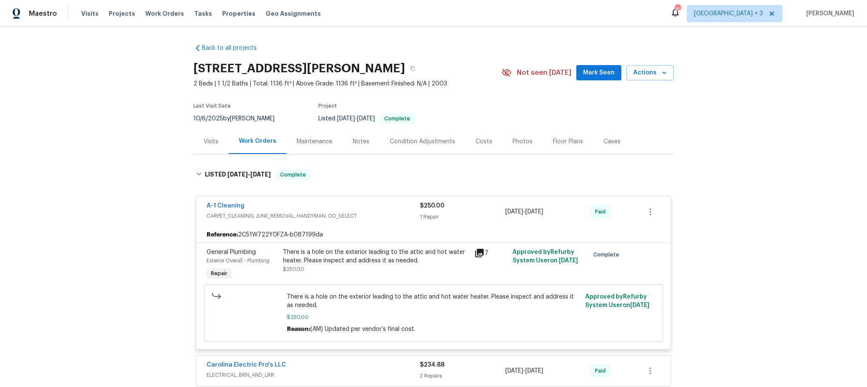
click at [377, 213] on span "CARPET_CLEANING, JUNK_REMOVAL, HANDYMAN, OD_SELECT" at bounding box center [313, 216] width 213 height 9
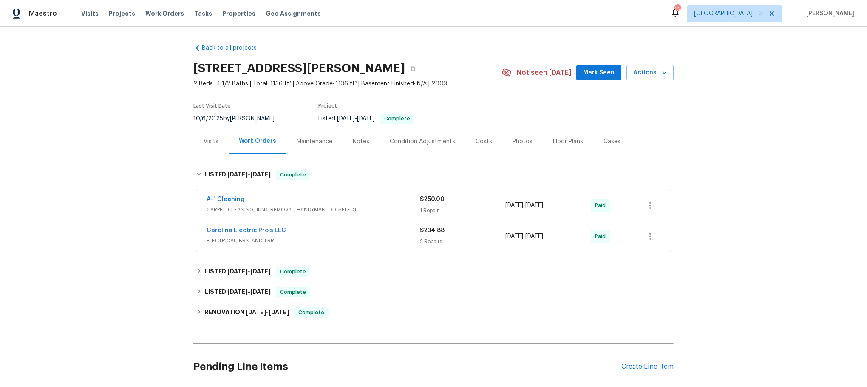
click at [377, 235] on div "Carolina Electric Pro's LLC" at bounding box center [313, 231] width 213 height 10
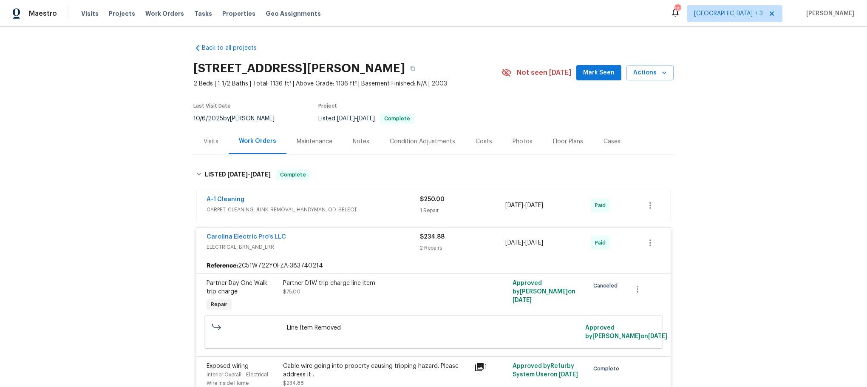
click at [377, 235] on div "Carolina Electric Pro's LLC" at bounding box center [313, 238] width 213 height 10
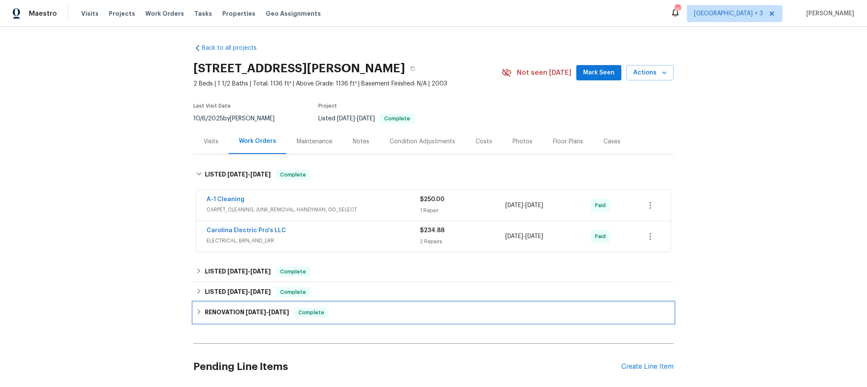
click at [217, 311] on h6 "RENOVATION 11/13/24 - 11/26/24" at bounding box center [247, 312] width 84 height 10
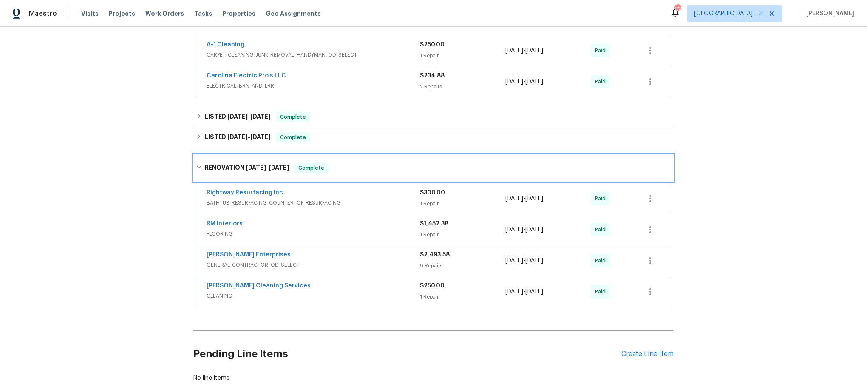
scroll to position [92, 0]
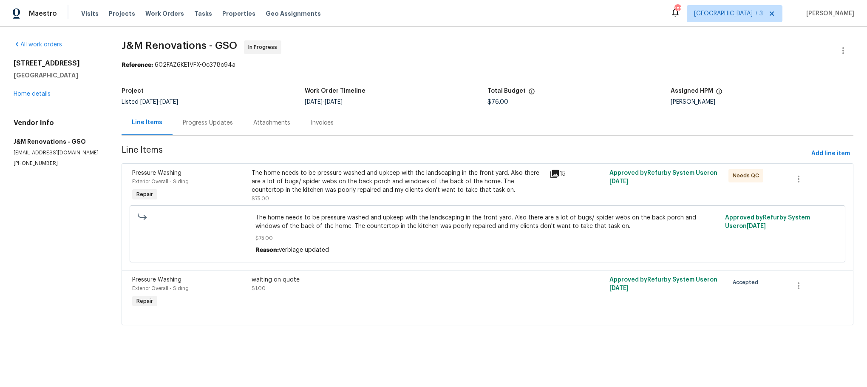
click at [562, 0] on html "Maestro Visits Projects Work Orders Tasks Properties Geo Assignments 155 [GEOGR…" at bounding box center [433, 174] width 867 height 349
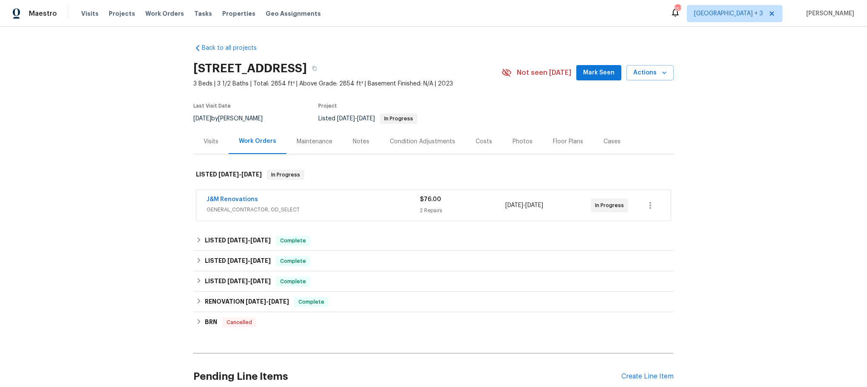
click at [334, 205] on span "GENERAL_CONTRACTOR, OD_SELECT" at bounding box center [313, 209] width 213 height 9
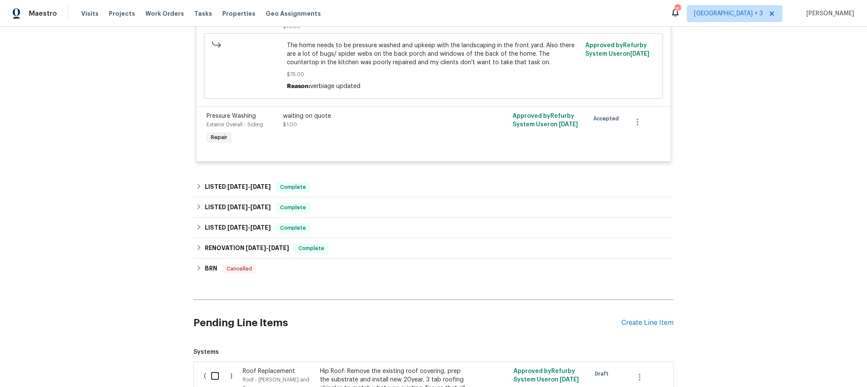
scroll to position [319, 0]
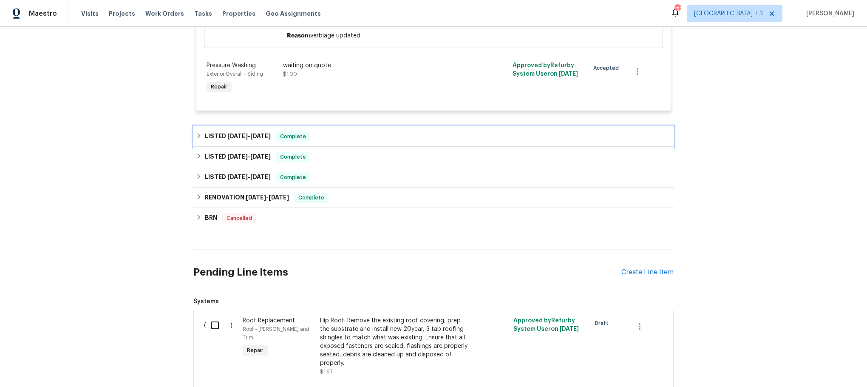
click at [212, 136] on h6 "LISTED [DATE] - [DATE]" at bounding box center [238, 136] width 66 height 10
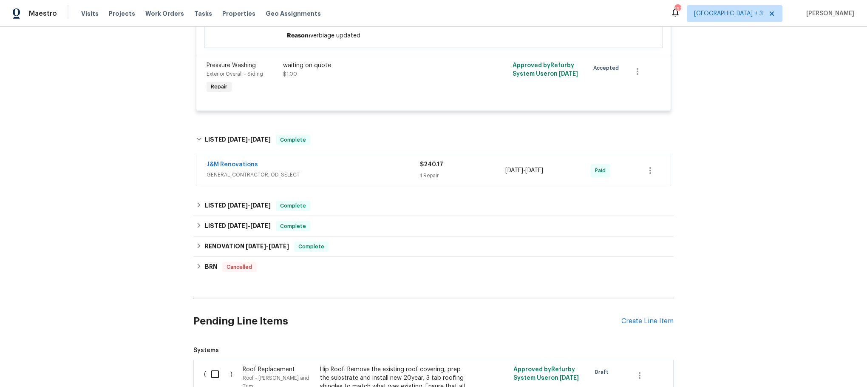
click at [355, 167] on div "J&M Renovations" at bounding box center [313, 165] width 213 height 10
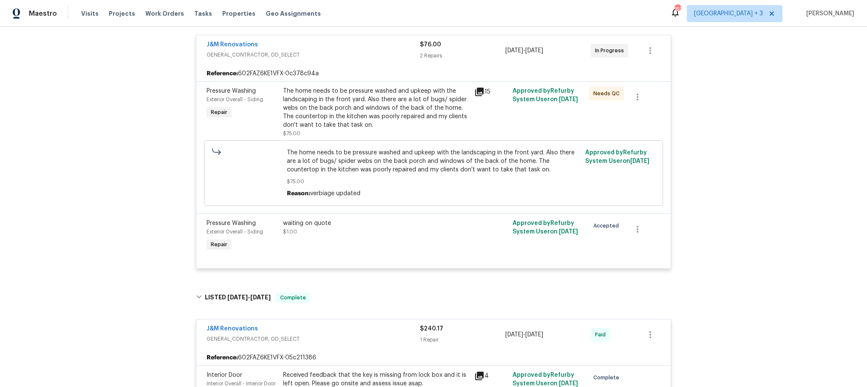
scroll to position [0, 0]
